Goal: Task Accomplishment & Management: Use online tool/utility

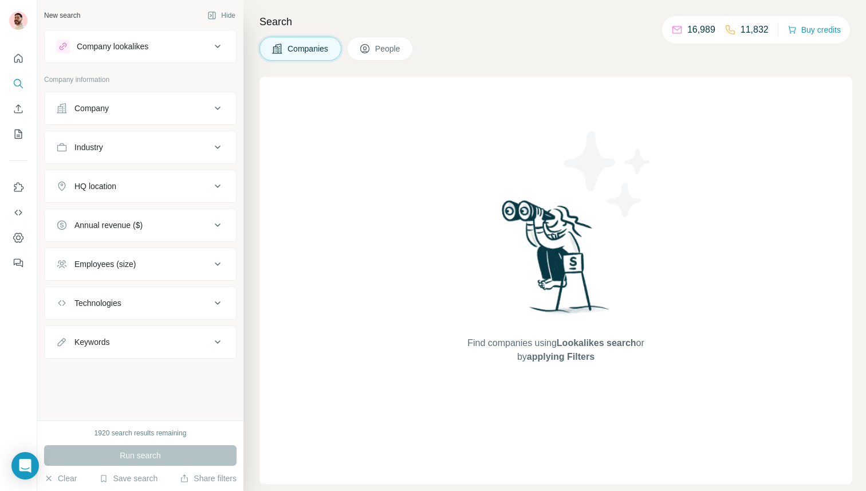
click at [130, 103] on div "Company" at bounding box center [133, 108] width 155 height 11
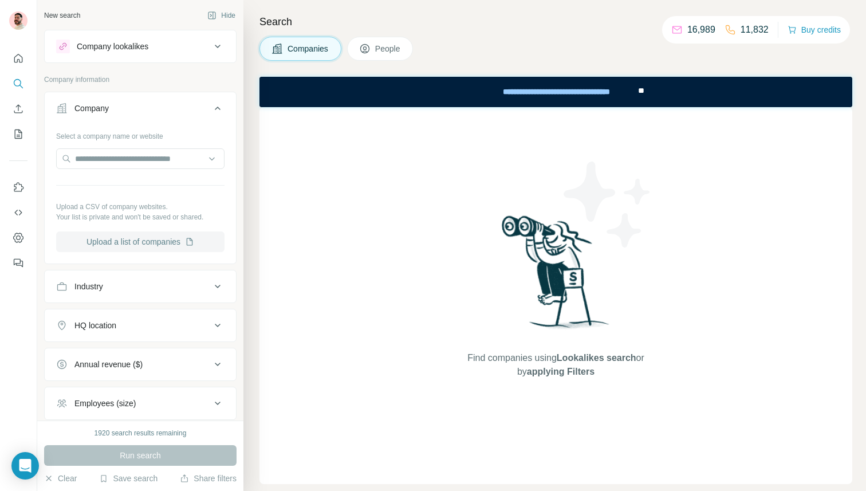
click at [132, 241] on button "Upload a list of companies" at bounding box center [140, 241] width 168 height 21
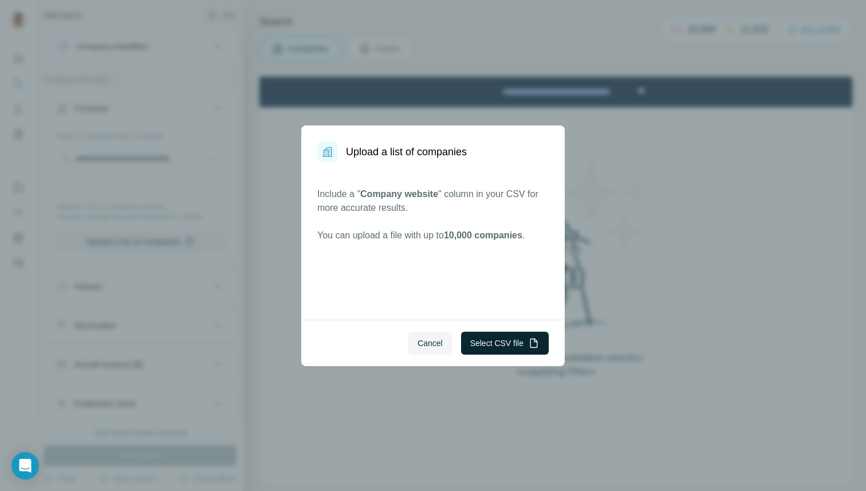
click at [501, 341] on button "Select CSV file" at bounding box center [505, 343] width 88 height 23
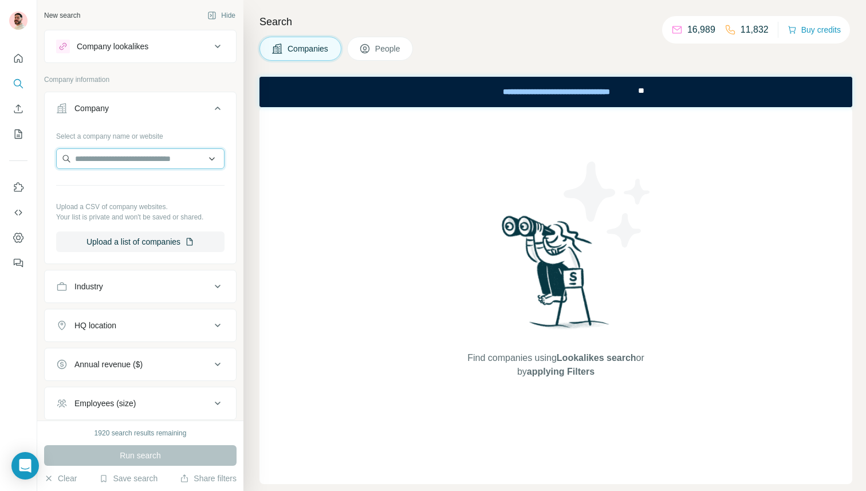
click at [155, 164] on input "text" at bounding box center [140, 158] width 168 height 21
